Goal: Navigation & Orientation: Find specific page/section

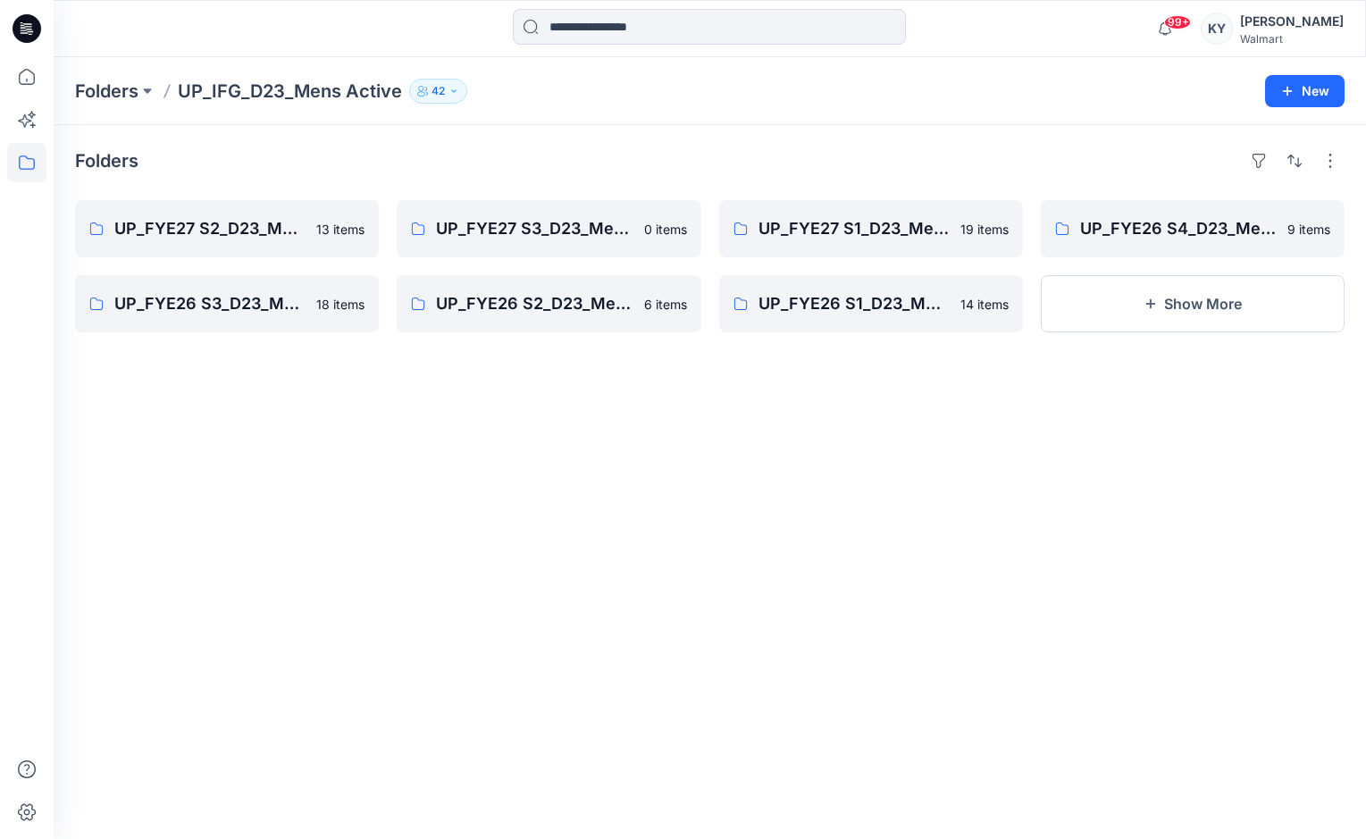
click at [113, 161] on h4 "Folders" at bounding box center [106, 160] width 63 height 21
click at [138, 84] on p "Folders" at bounding box center [106, 91] width 63 height 25
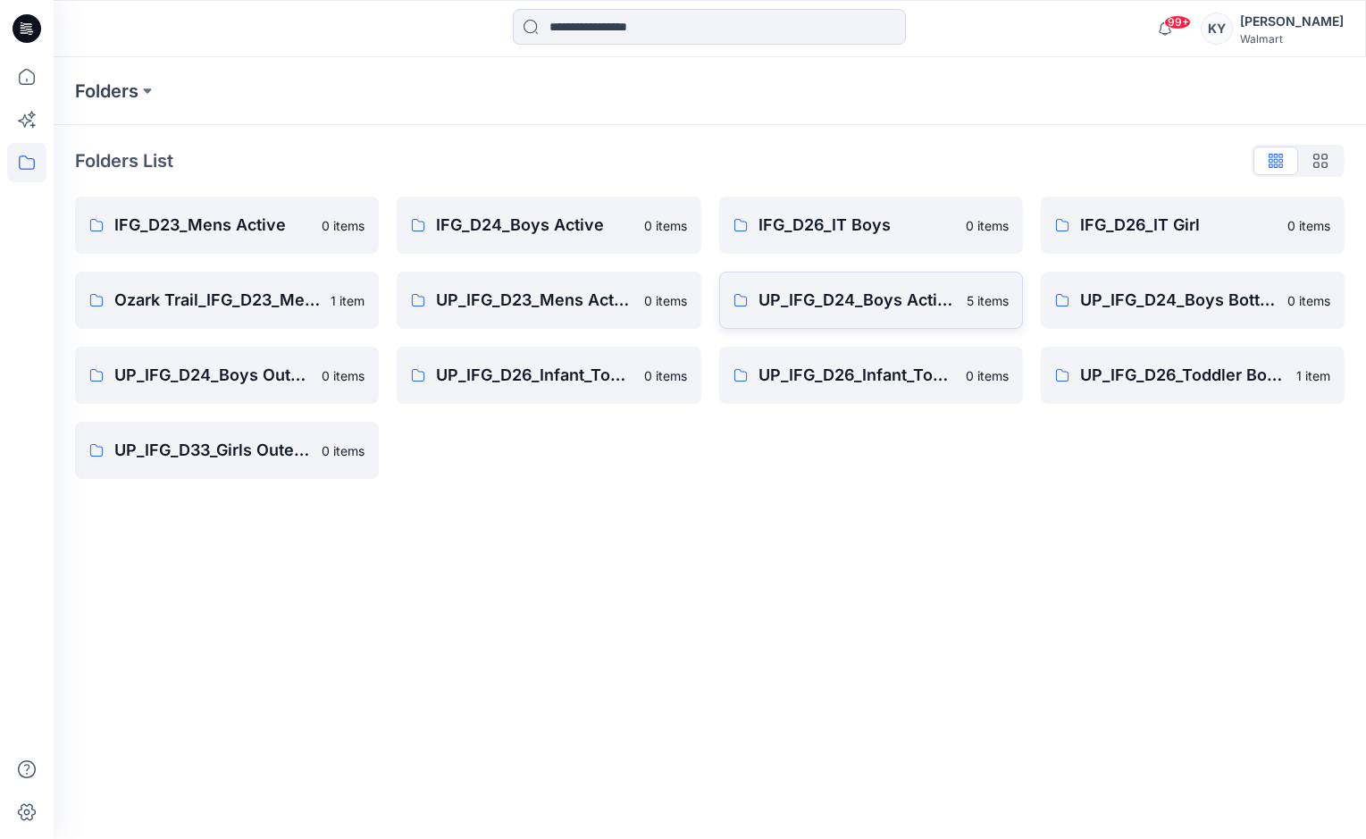
click at [925, 301] on p "UP_IFG_D24_Boys Active" at bounding box center [856, 300] width 197 height 25
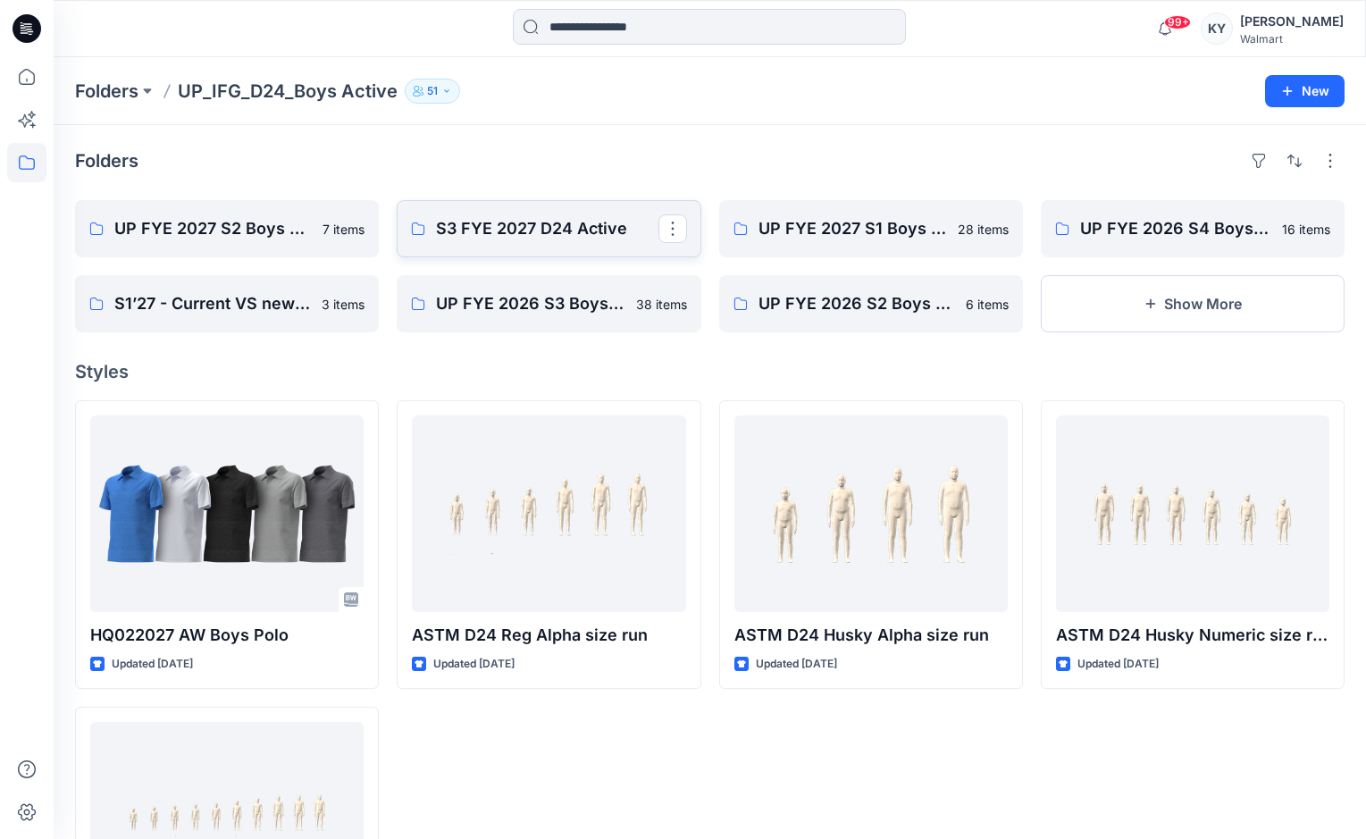
click at [558, 232] on p "S3 FYE 2027 D24 Active" at bounding box center [547, 228] width 222 height 25
